Goal: Communication & Community: Answer question/provide support

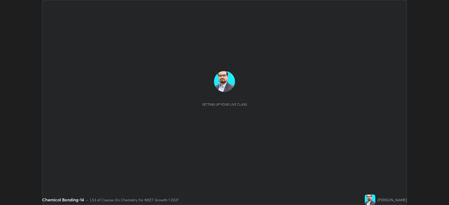
scroll to position [205, 449]
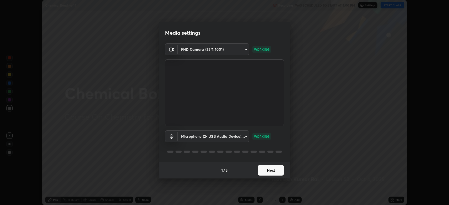
click at [268, 171] on button "Next" at bounding box center [270, 170] width 26 height 11
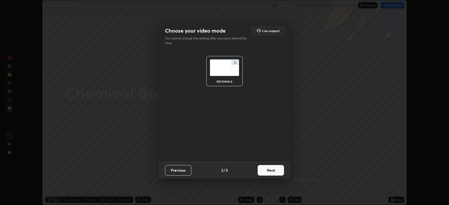
click at [267, 171] on button "Next" at bounding box center [270, 170] width 26 height 11
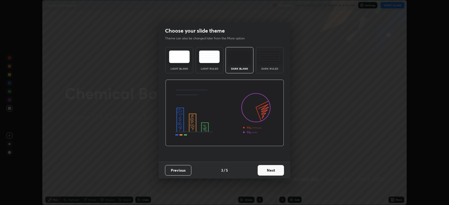
click at [269, 171] on button "Next" at bounding box center [270, 170] width 26 height 11
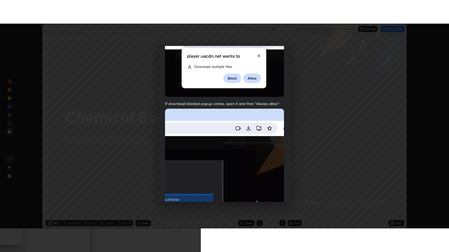
scroll to position [107, 0]
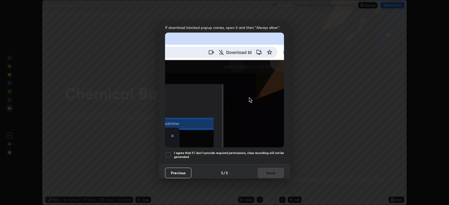
click at [168, 152] on div at bounding box center [168, 155] width 6 height 6
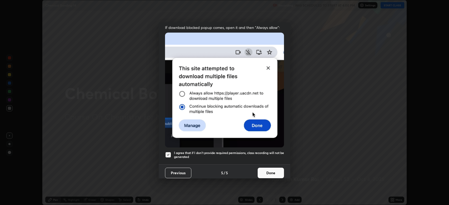
click at [267, 168] on button "Done" at bounding box center [270, 173] width 26 height 11
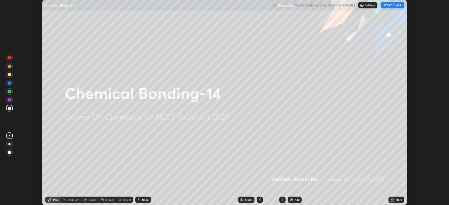
click at [388, 5] on button "START CLASS" at bounding box center [392, 5] width 24 height 6
click at [393, 199] on icon at bounding box center [392, 198] width 1 height 1
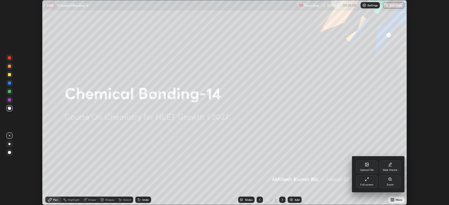
click at [367, 182] on div "Full screen" at bounding box center [366, 181] width 21 height 13
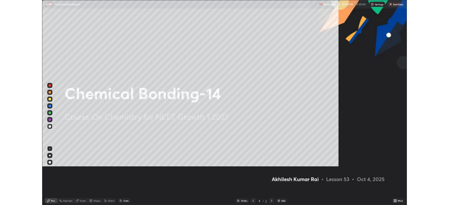
scroll to position [252, 449]
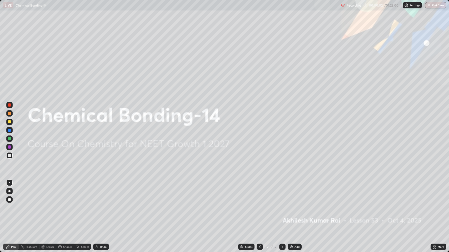
click at [296, 205] on div "Add" at bounding box center [296, 247] width 5 height 3
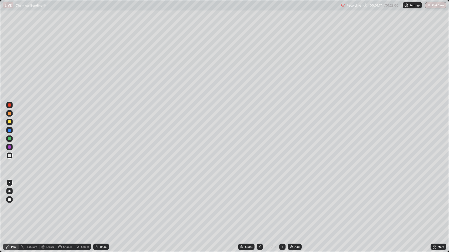
click at [409, 4] on p "Settings" at bounding box center [414, 5] width 10 height 3
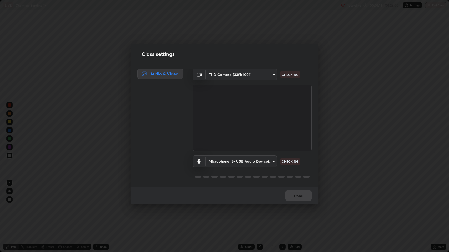
click at [255, 162] on body "Erase all LIVE Chemical Bonding-14 Recording 00:01:18 / 01:25:00 Settings End C…" at bounding box center [224, 126] width 449 height 252
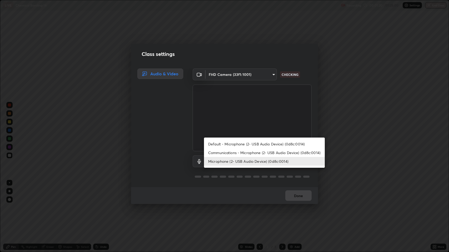
click at [263, 144] on li "Default - Microphone (2- USB Audio Device) (0d8c:0014)" at bounding box center [264, 144] width 121 height 9
type input "default"
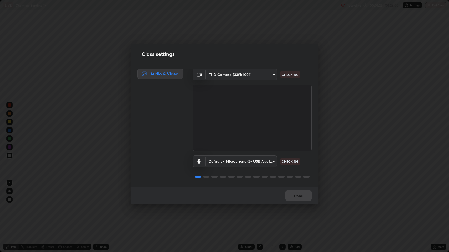
click at [266, 160] on body "Erase all LIVE Chemical Bonding-14 Recording 00:01:22 / 01:25:00 Settings End C…" at bounding box center [224, 126] width 449 height 252
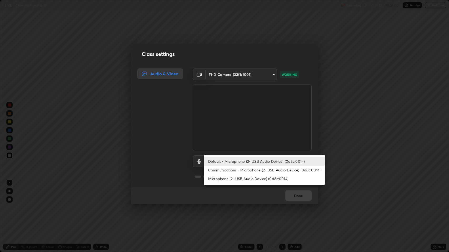
click at [311, 201] on div at bounding box center [224, 126] width 449 height 252
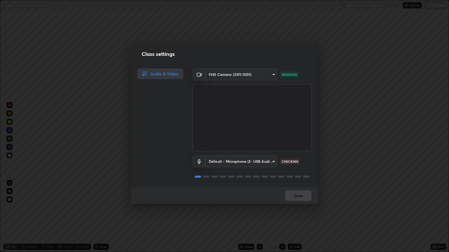
click at [302, 197] on div "Done" at bounding box center [224, 195] width 187 height 17
click at [303, 196] on button "Done" at bounding box center [298, 196] width 26 height 11
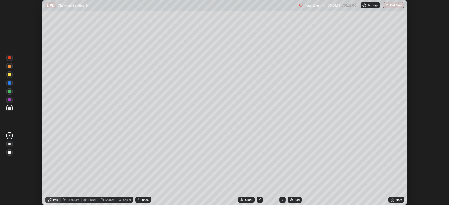
scroll to position [26087, 25843]
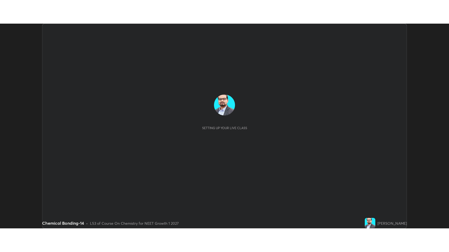
scroll to position [205, 449]
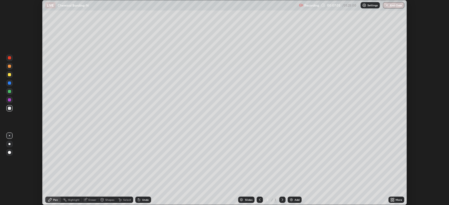
click at [371, 5] on p "Settings" at bounding box center [372, 5] width 10 height 3
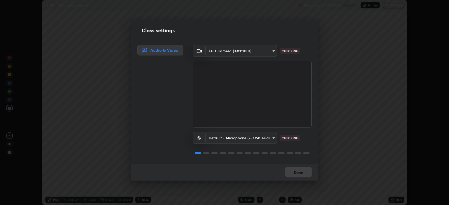
click at [261, 136] on body "Erase all LIVE Chemical Bonding-14 Recording 00:07:06 / 01:25:00 Settings End C…" at bounding box center [224, 102] width 449 height 205
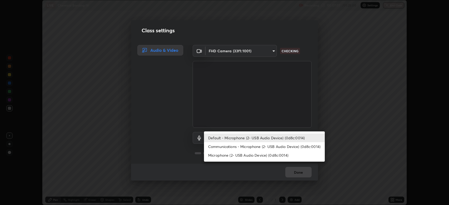
click at [247, 157] on li "Microphone (2- USB Audio Device) (0d8c:0014)" at bounding box center [264, 155] width 121 height 9
type input "634cc77f731e6b31611188e7a4facad591e71577c6636728b59369db5b455049"
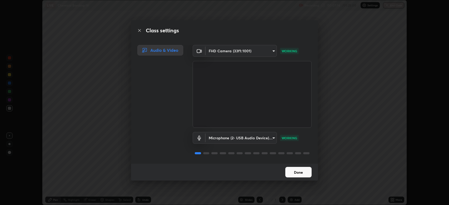
click at [300, 175] on button "Done" at bounding box center [298, 172] width 26 height 11
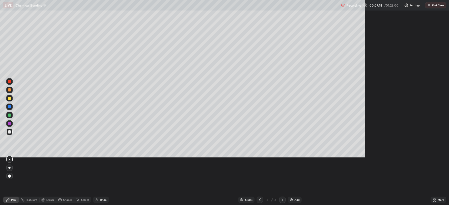
scroll to position [252, 449]
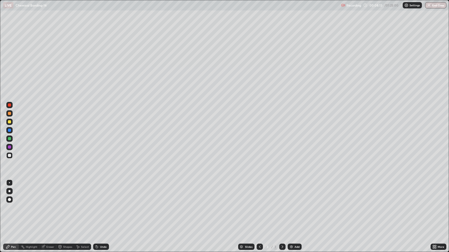
click at [9, 122] on div at bounding box center [9, 121] width 3 height 3
click at [297, 205] on div "Add" at bounding box center [296, 247] width 5 height 3
click at [9, 156] on div at bounding box center [9, 155] width 3 height 3
click at [11, 122] on div at bounding box center [9, 121] width 3 height 3
click at [12, 146] on div at bounding box center [9, 147] width 6 height 6
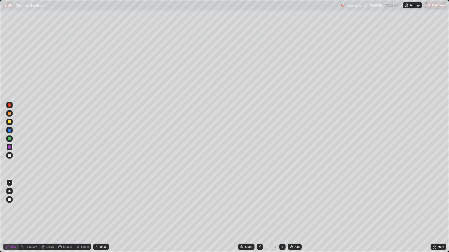
click at [11, 139] on div at bounding box center [9, 139] width 6 height 6
click at [9, 159] on div at bounding box center [9, 155] width 6 height 6
click at [293, 205] on div "Add" at bounding box center [294, 247] width 14 height 6
click at [44, 205] on icon at bounding box center [43, 246] width 3 height 3
click at [11, 205] on div "Pen" at bounding box center [13, 247] width 5 height 3
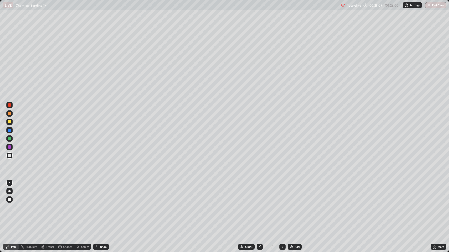
click at [9, 122] on div at bounding box center [9, 121] width 3 height 3
click at [259, 205] on icon at bounding box center [259, 247] width 4 height 4
click at [281, 205] on icon at bounding box center [282, 247] width 4 height 4
click at [258, 205] on icon at bounding box center [259, 247] width 4 height 4
click at [280, 205] on icon at bounding box center [282, 247] width 4 height 4
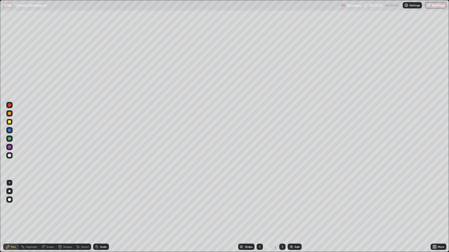
click at [295, 205] on div "Add" at bounding box center [296, 247] width 5 height 3
click at [438, 6] on button "End Class" at bounding box center [435, 5] width 21 height 6
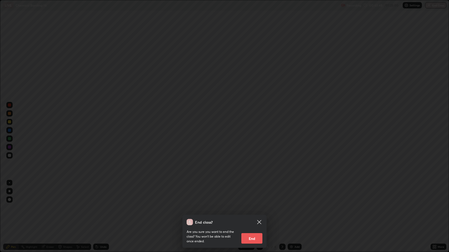
click at [260, 205] on button "End" at bounding box center [251, 238] width 21 height 11
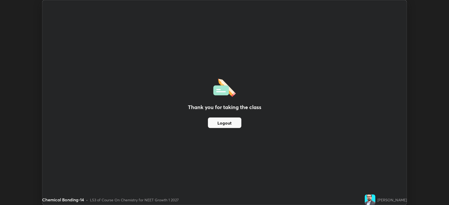
scroll to position [26087, 25843]
